Goal: Task Accomplishment & Management: Manage account settings

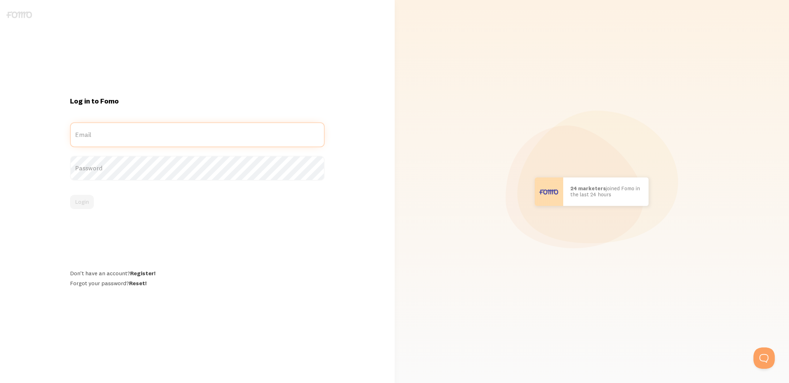
type input "[PERSON_NAME][EMAIL_ADDRESS][DOMAIN_NAME]"
click at [84, 203] on button "Login" at bounding box center [82, 202] width 24 height 14
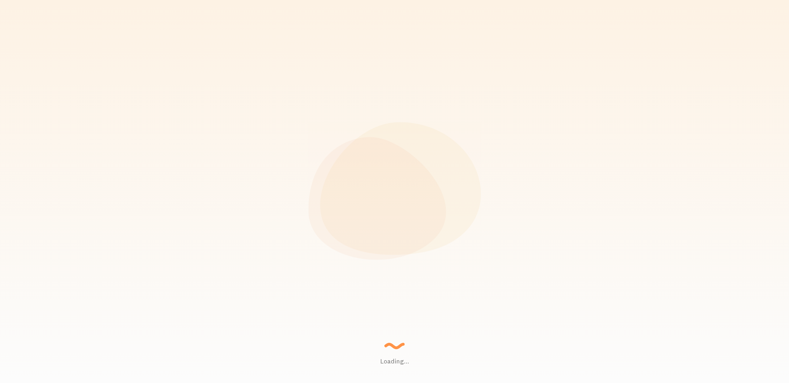
scroll to position [187, 673]
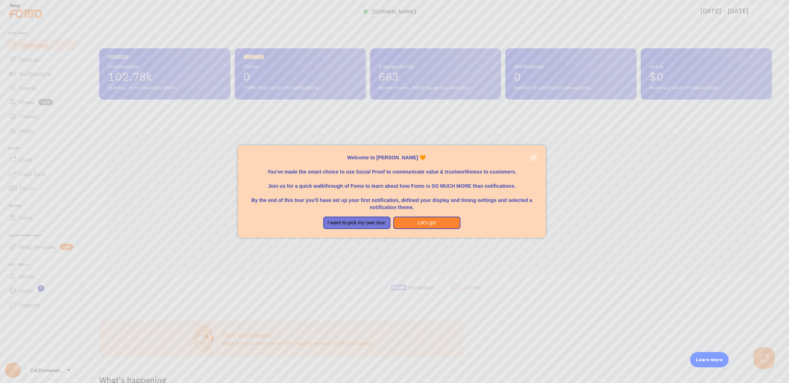
click at [533, 159] on icon "close," at bounding box center [534, 158] width 4 height 4
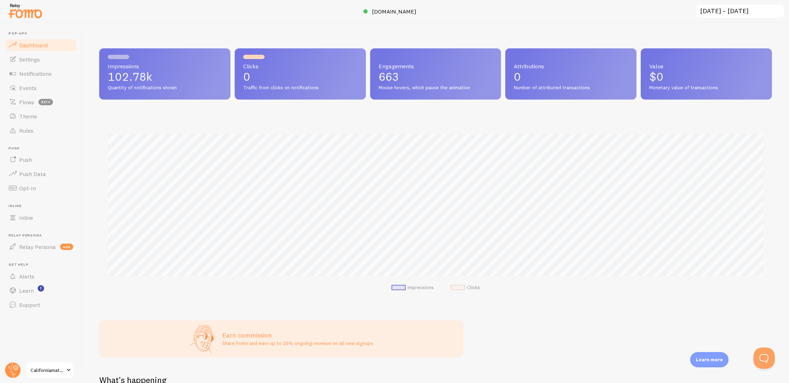
scroll to position [0, 0]
click at [59, 369] on span "Californiamaternityleave" at bounding box center [48, 370] width 34 height 9
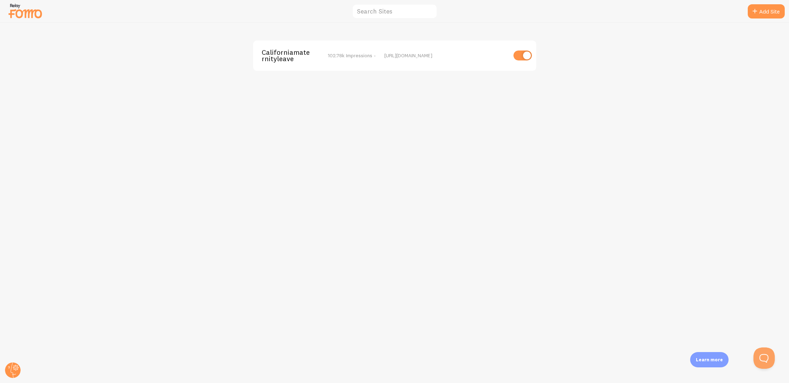
scroll to position [0, 0]
click at [15, 366] on circle at bounding box center [13, 370] width 16 height 16
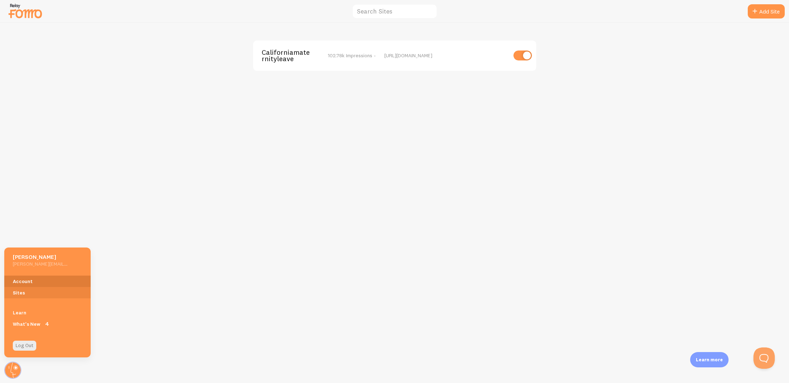
click at [22, 279] on link "Account" at bounding box center [47, 281] width 86 height 11
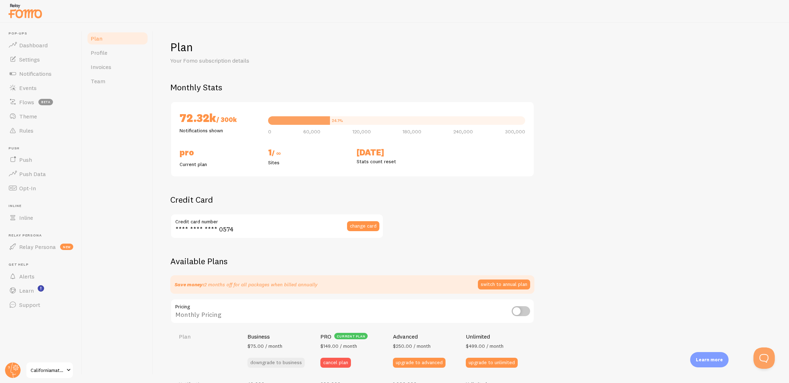
checkbox input "true"
click at [767, 358] on button "Open Beacon popover" at bounding box center [762, 356] width 21 height 21
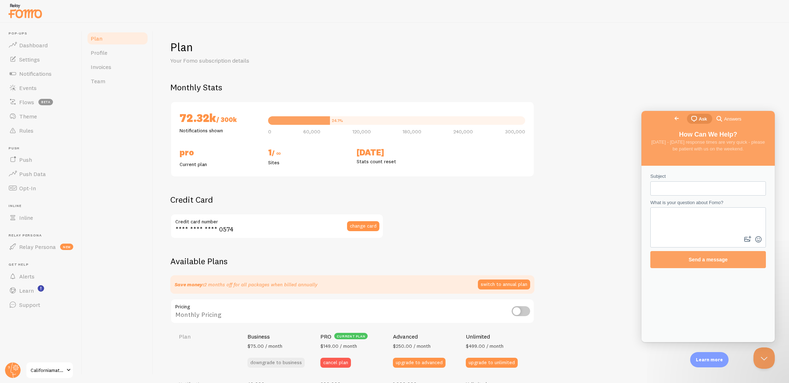
click at [661, 189] on input "Subject" at bounding box center [708, 188] width 104 height 13
click at [671, 220] on textarea "What is your question about Fomo?" at bounding box center [708, 221] width 114 height 26
type textarea "I want to cancel my plan"
click at [677, 189] on input "Subject" at bounding box center [708, 188] width 104 height 13
type input "cancel"
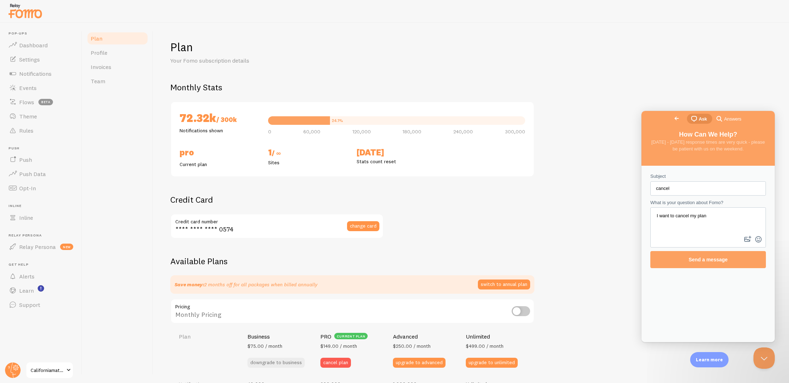
click at [724, 262] on span "Send a message" at bounding box center [708, 259] width 100 height 16
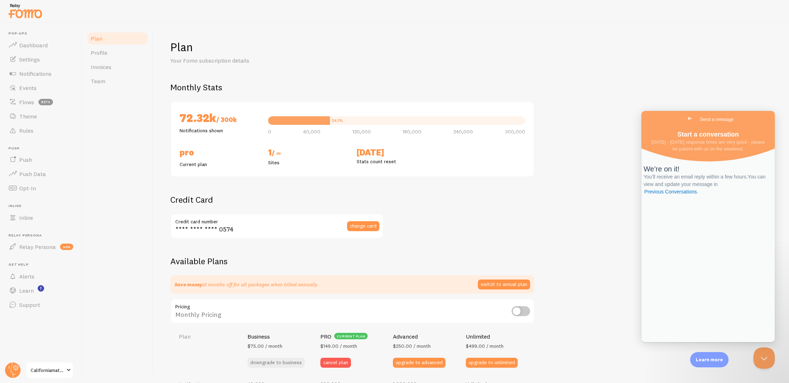
click at [53, 371] on span "Californiamaternityleave" at bounding box center [48, 370] width 34 height 9
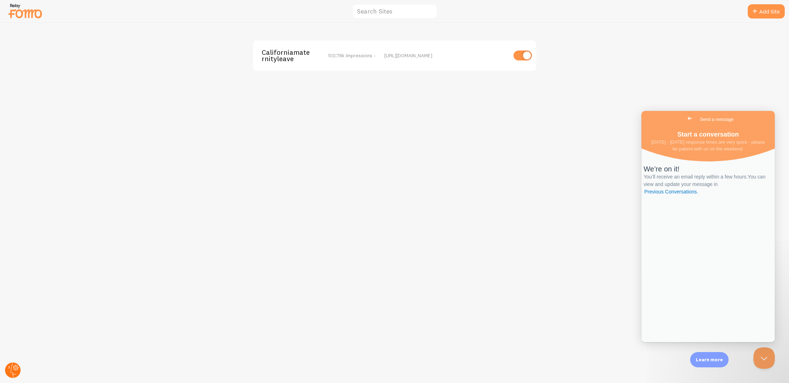
click at [15, 370] on circle at bounding box center [13, 370] width 16 height 16
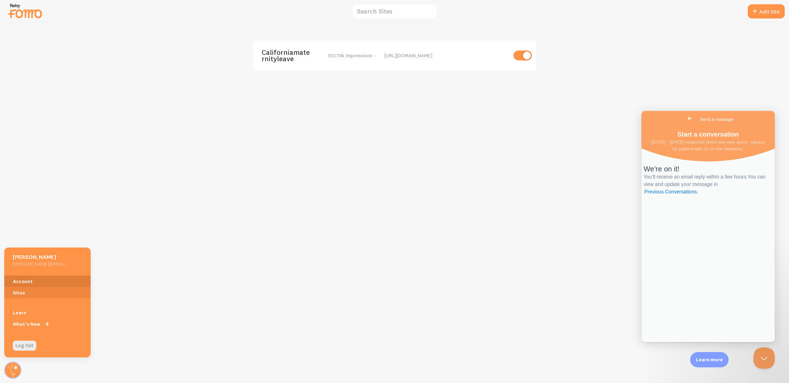
click at [25, 279] on link "Account" at bounding box center [47, 281] width 86 height 11
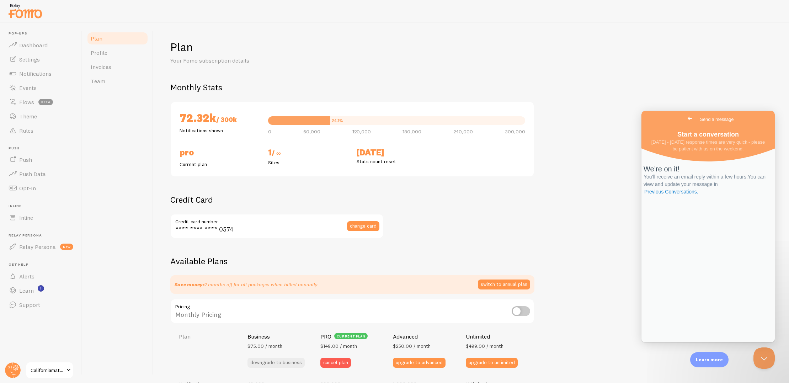
checkbox input "true"
click at [115, 49] on link "Profile" at bounding box center [117, 53] width 62 height 14
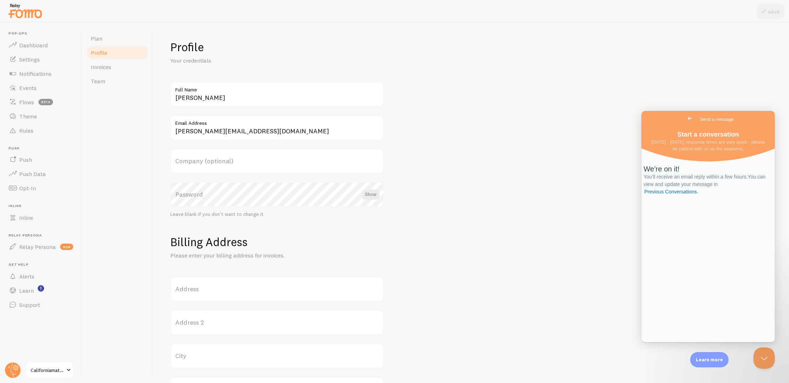
click at [432, 134] on form "Profile Your credentials diane Full Name diane@californiamaternityleave.com Ema…" at bounding box center [471, 307] width 602 height 535
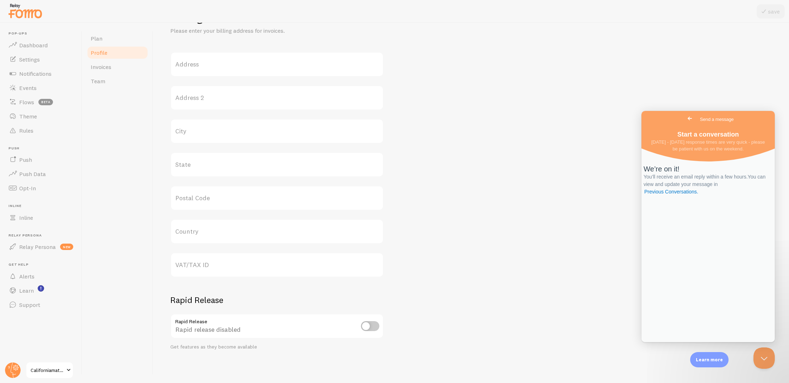
scroll to position [224, 0]
click at [126, 72] on link "Invoices" at bounding box center [117, 67] width 62 height 14
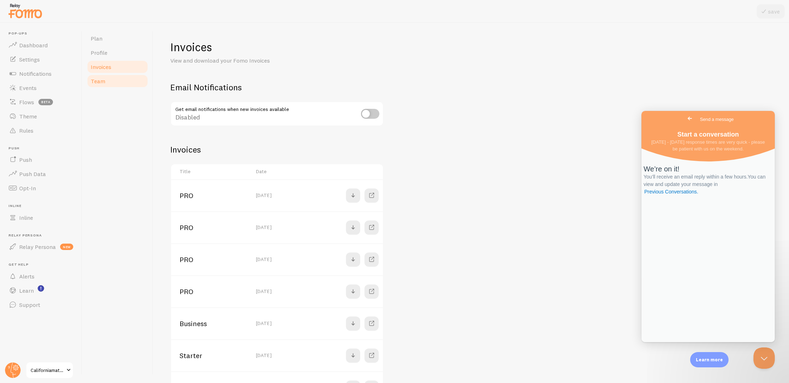
click at [120, 81] on link "Team" at bounding box center [117, 81] width 62 height 14
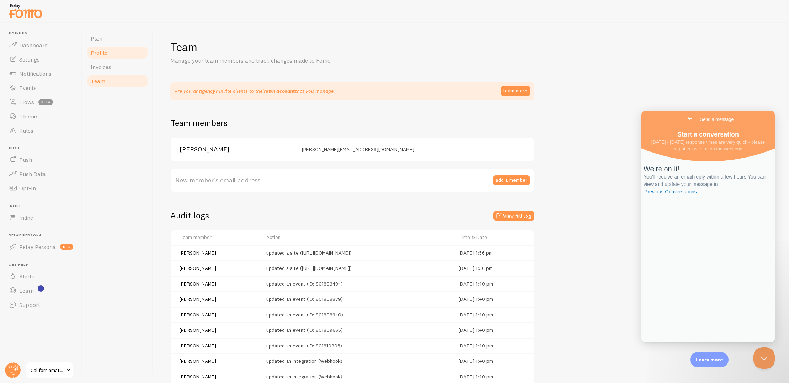
click at [116, 53] on link "Profile" at bounding box center [117, 53] width 62 height 14
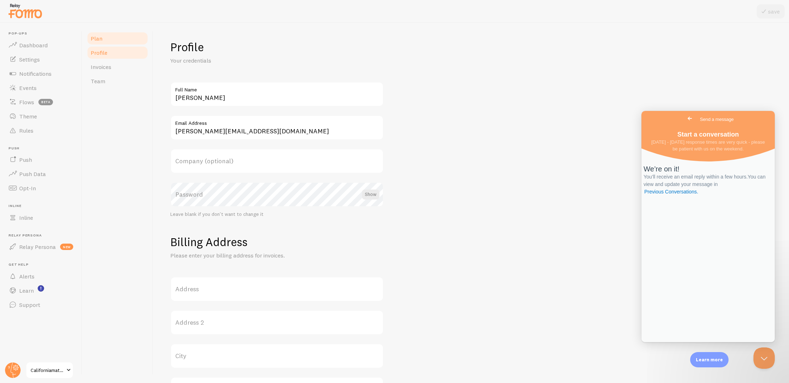
click at [112, 40] on link "Plan" at bounding box center [117, 38] width 62 height 14
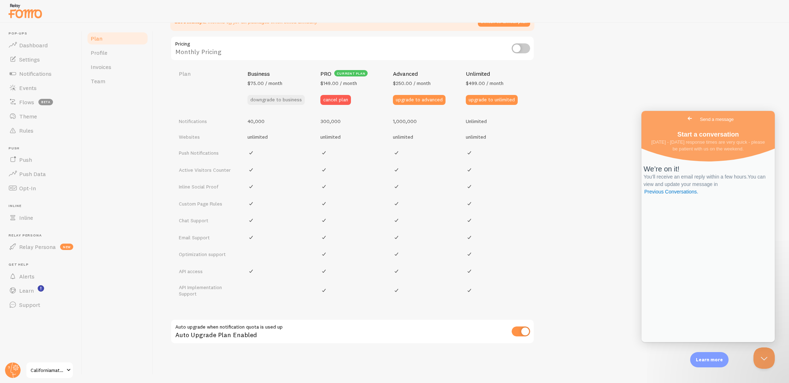
scroll to position [262, 0]
click at [686, 119] on span "Go back" at bounding box center [690, 118] width 9 height 9
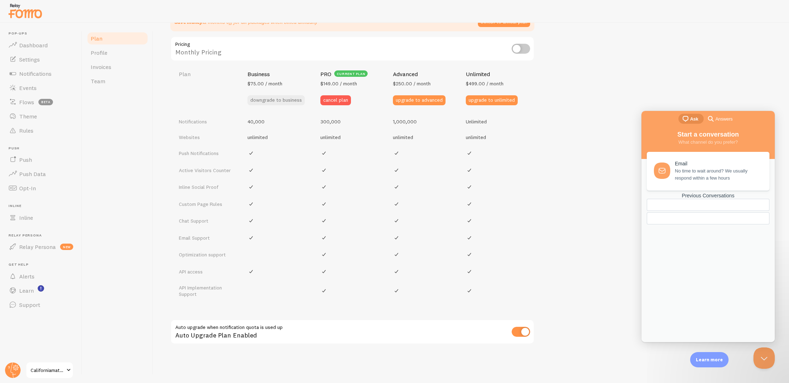
click at [693, 118] on span "Ask" at bounding box center [694, 119] width 8 height 7
click at [722, 118] on span "Answers" at bounding box center [723, 119] width 17 height 7
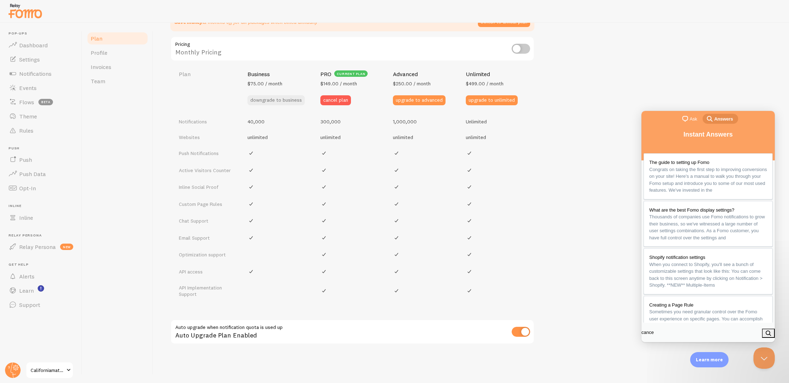
type input "cancel"
click at [765, 334] on button "search" at bounding box center [768, 333] width 13 height 9
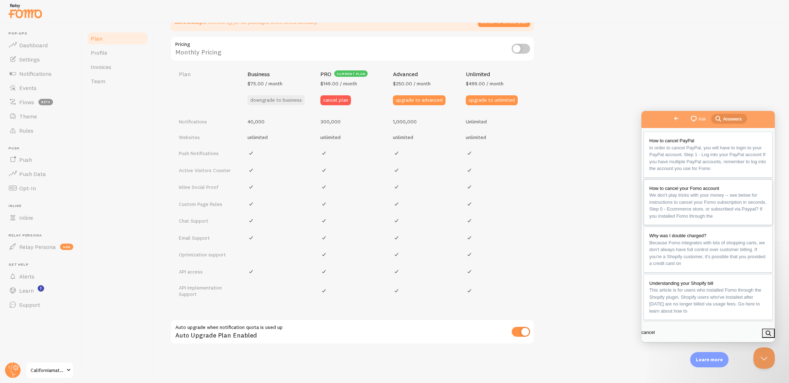
click at [692, 219] on span "We don't play tricks with your money -- see below for instructions to cancel yo…" at bounding box center [707, 205] width 117 height 26
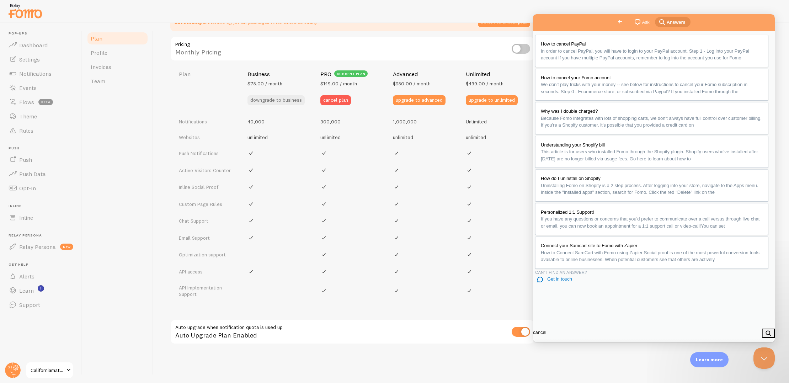
scroll to position [498, 0]
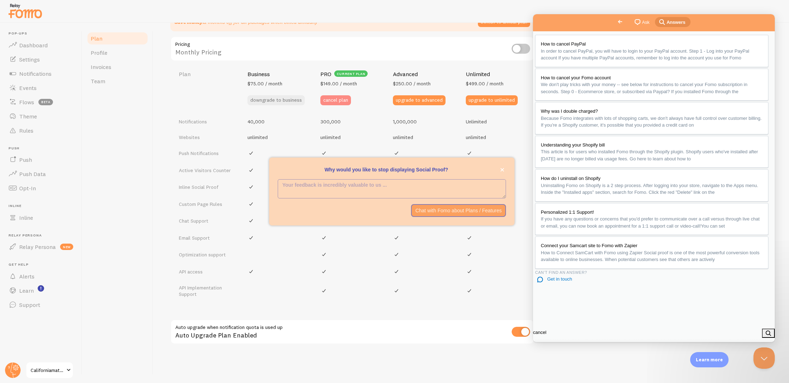
click at [332, 95] on button "cancel plan" at bounding box center [335, 100] width 31 height 10
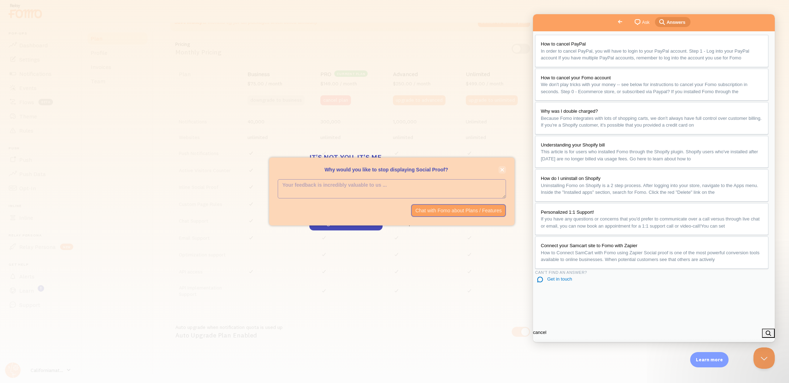
click at [504, 170] on icon "close," at bounding box center [502, 170] width 4 height 4
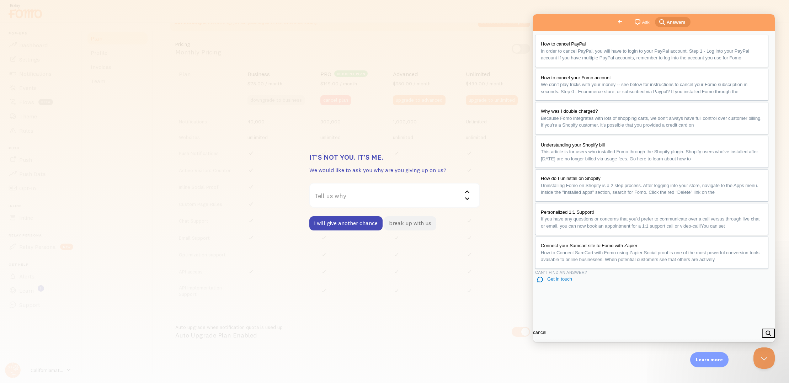
click at [407, 226] on button "break up with us" at bounding box center [410, 223] width 52 height 14
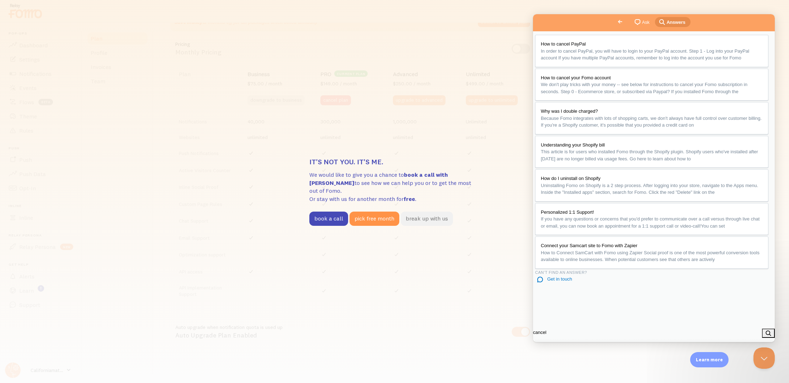
click at [423, 214] on button "break up with us" at bounding box center [427, 219] width 52 height 14
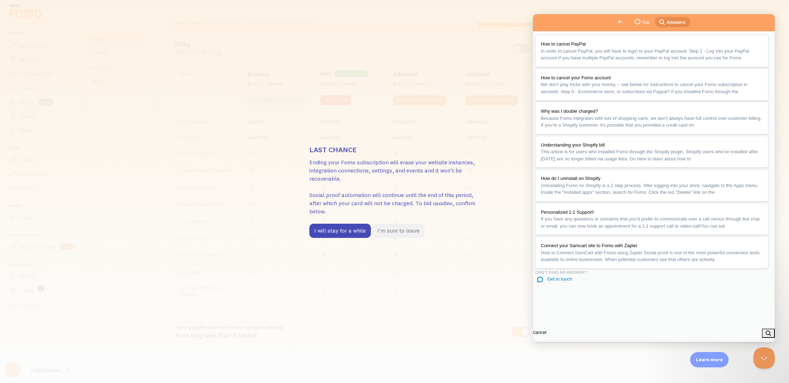
click at [402, 232] on button "I'm sure to leave" at bounding box center [398, 231] width 52 height 14
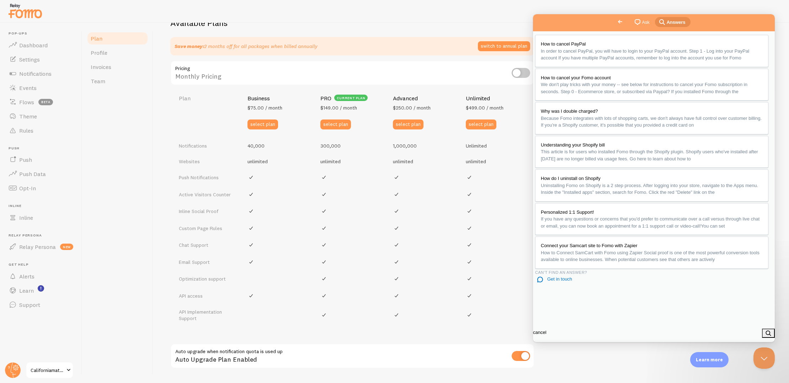
click at [548, 346] on button "Close" at bounding box center [541, 350] width 13 height 9
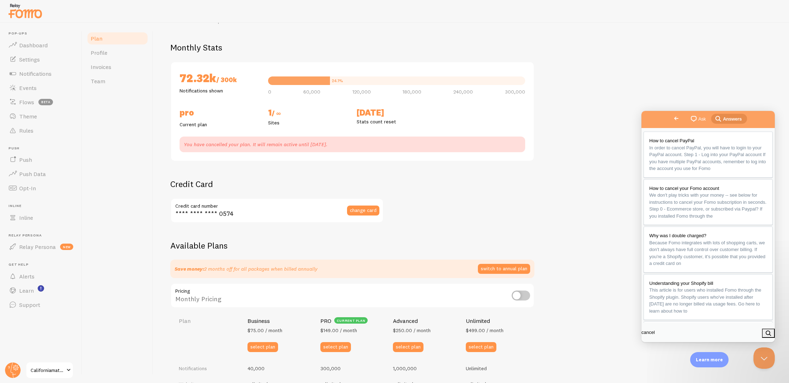
scroll to position [41, 0]
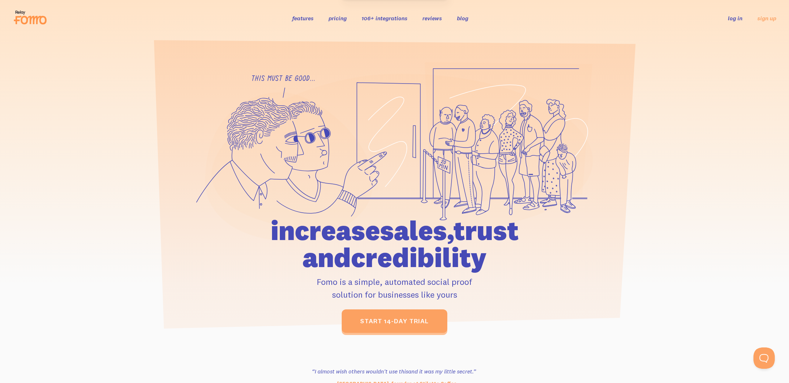
click at [731, 18] on link "log in" at bounding box center [735, 18] width 15 height 7
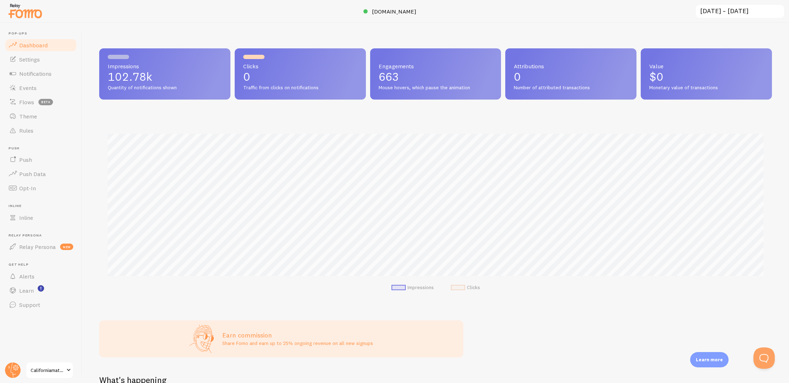
click at [60, 370] on span "Californiamaternityleave" at bounding box center [48, 370] width 34 height 9
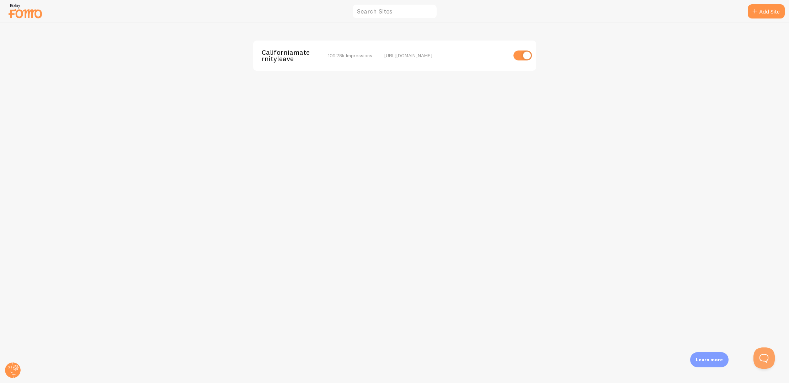
click at [519, 56] on input "checkbox" at bounding box center [522, 55] width 18 height 10
checkbox input "false"
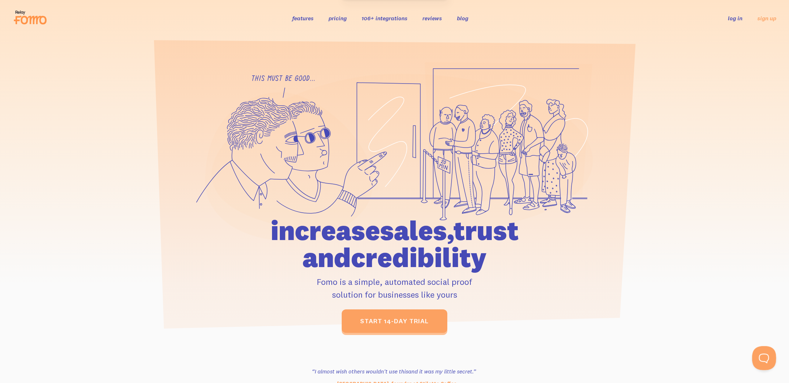
click at [762, 359] on button "Open Beacon popover" at bounding box center [762, 356] width 21 height 21
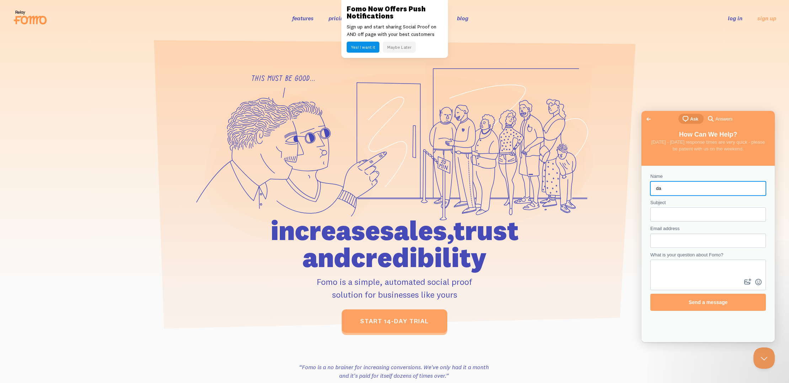
type input "d"
type input "[PERSON_NAME]"
type input "cancel refund"
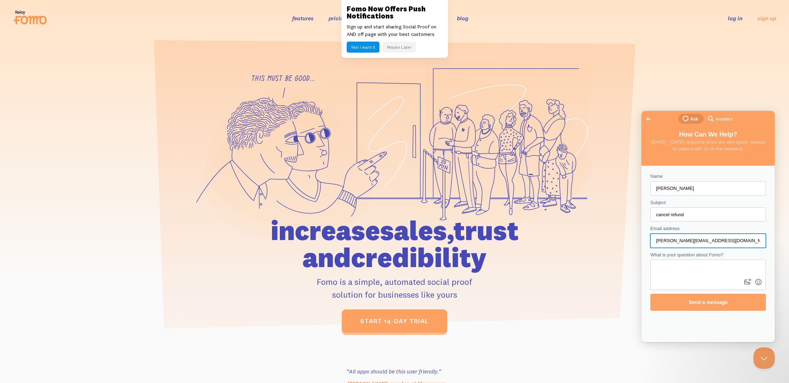
type input "[PERSON_NAME][EMAIL_ADDRESS][DOMAIN_NAME]"
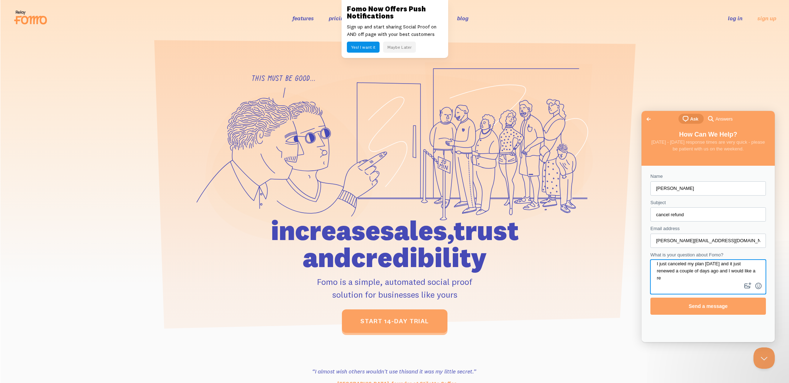
scroll to position [4, 0]
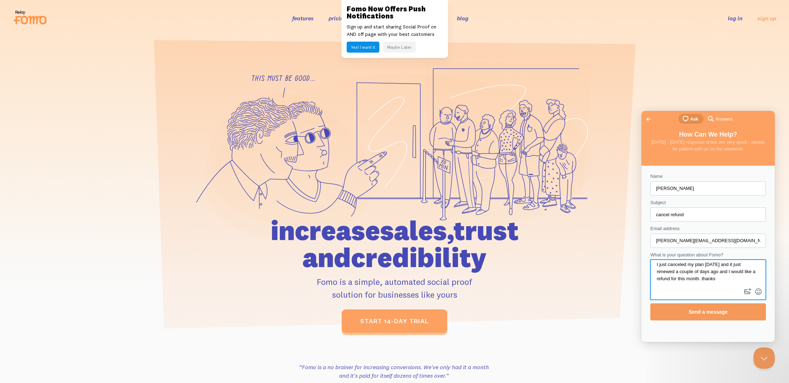
type textarea "I just canceled my plan [DATE] and it just renewed a couple of days ago and I w…"
click at [714, 309] on span "Send a message" at bounding box center [708, 312] width 39 height 6
